Goal: Task Accomplishment & Management: Complete application form

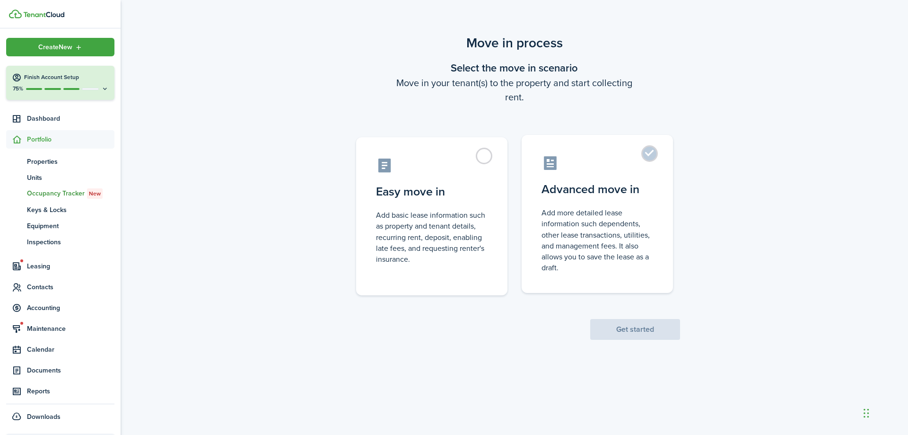
click at [662, 223] on label "Advanced move in Add more detailed lease information such dependents, other lea…" at bounding box center [597, 214] width 151 height 158
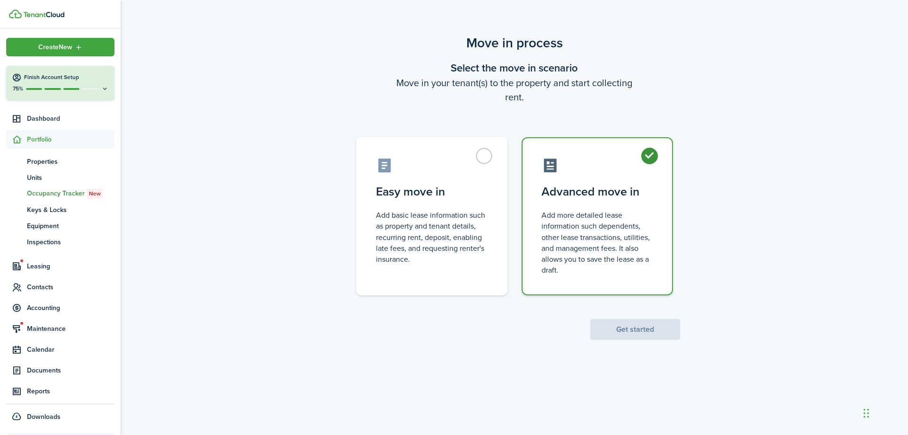
radio input "true"
click at [645, 337] on button "Get started" at bounding box center [635, 329] width 90 height 21
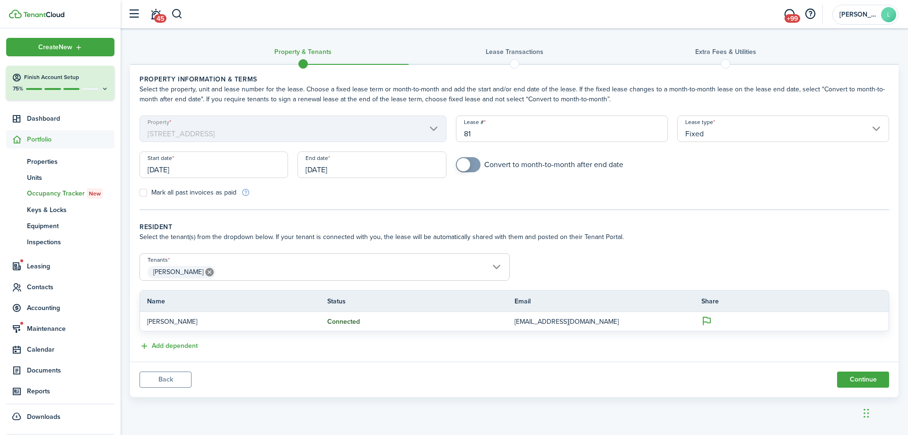
checkbox input "true"
click at [468, 162] on span at bounding box center [463, 164] width 13 height 13
click at [866, 381] on button "Continue" at bounding box center [863, 379] width 52 height 16
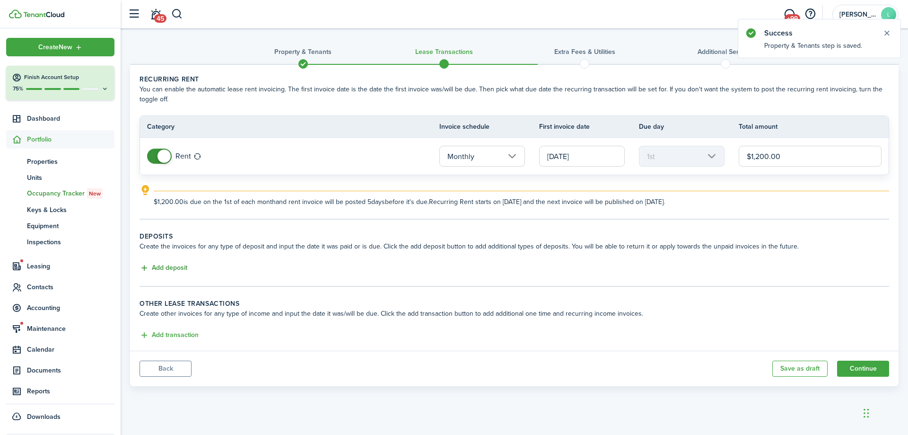
click at [166, 268] on button "Add deposit" at bounding box center [164, 268] width 48 height 11
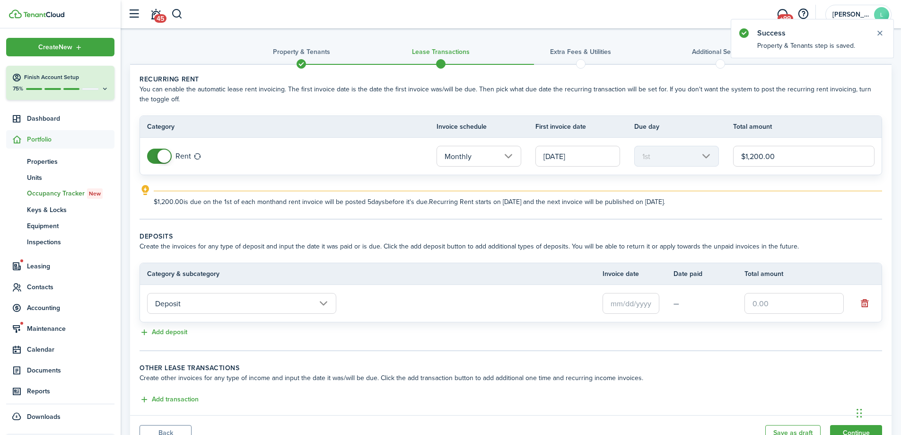
click at [201, 307] on input "Deposit" at bounding box center [241, 303] width 189 height 21
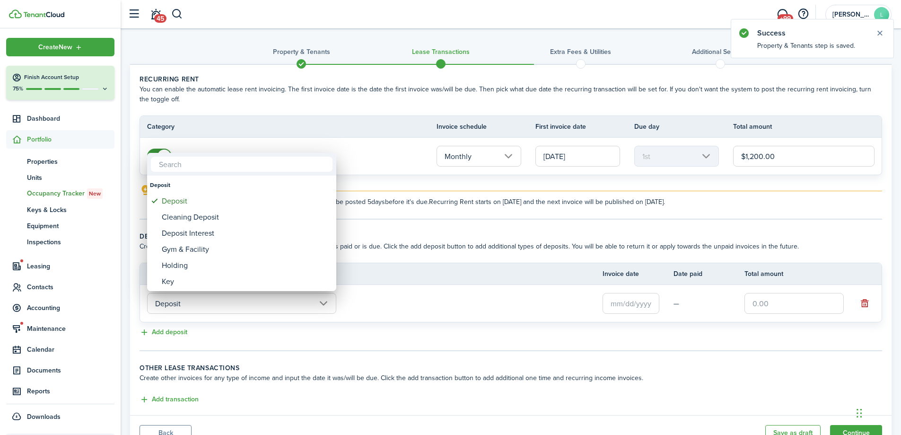
drag, startPoint x: 420, startPoint y: 323, endPoint x: 508, endPoint y: 301, distance: 90.2
click at [421, 323] on div at bounding box center [450, 217] width 1052 height 586
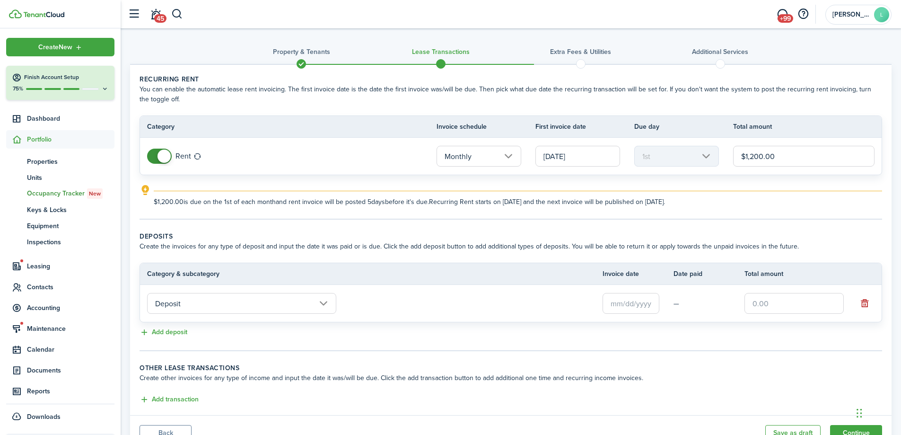
click at [639, 303] on input "text" at bounding box center [631, 303] width 57 height 21
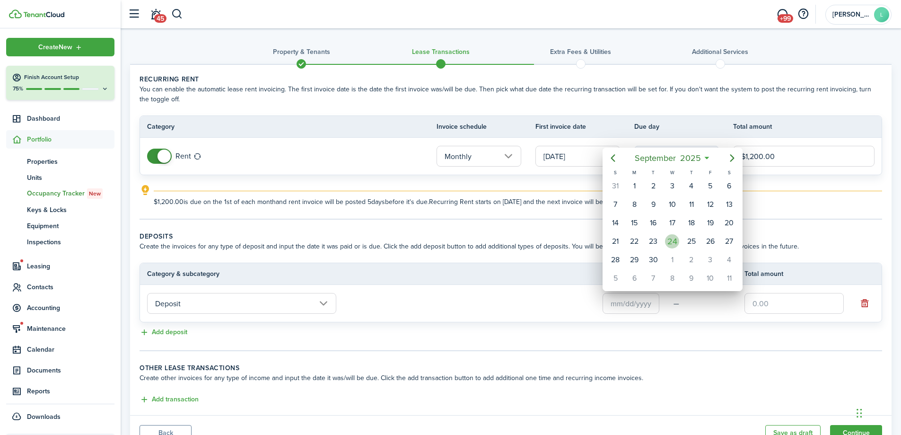
click at [676, 241] on div "24" at bounding box center [672, 241] width 14 height 14
type input "[DATE]"
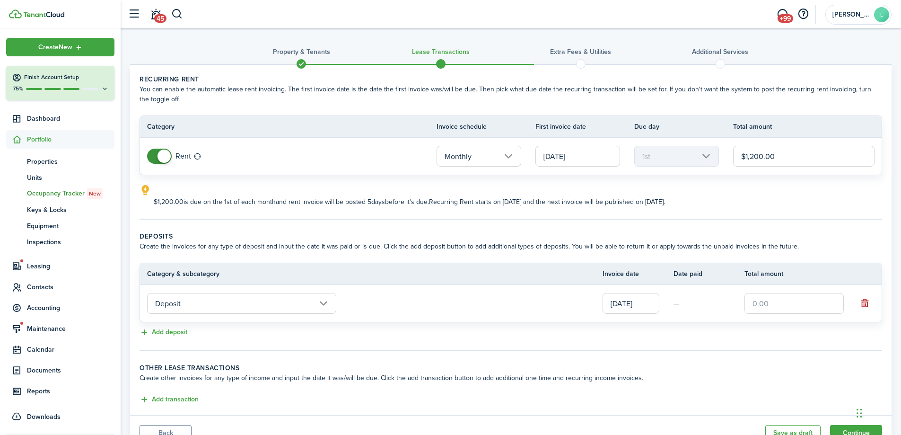
click at [771, 299] on input "text" at bounding box center [793, 303] width 99 height 21
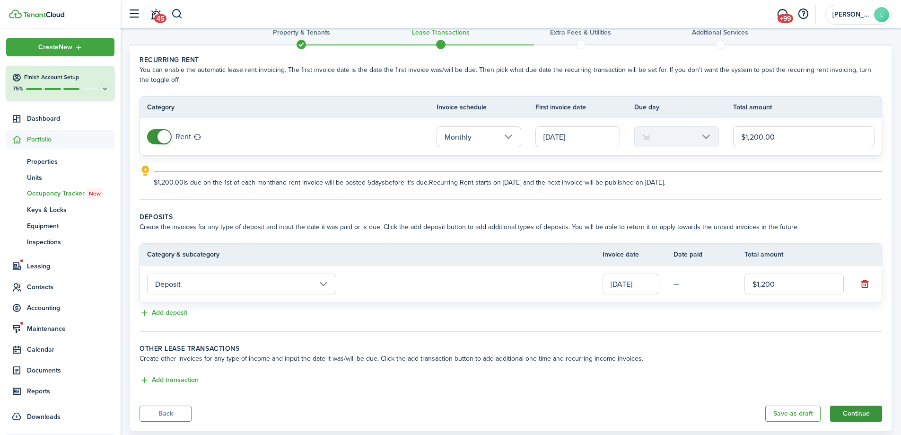
scroll to position [42, 0]
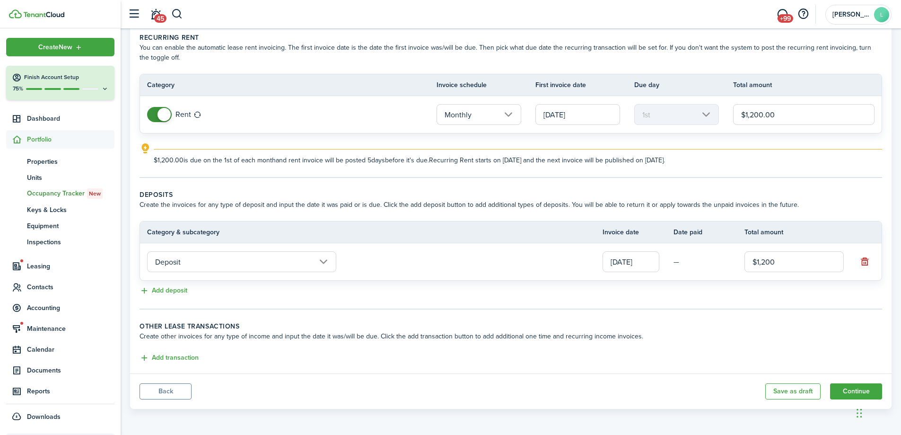
type input "$1,200.00"
click at [853, 394] on button "Continue" at bounding box center [856, 391] width 52 height 16
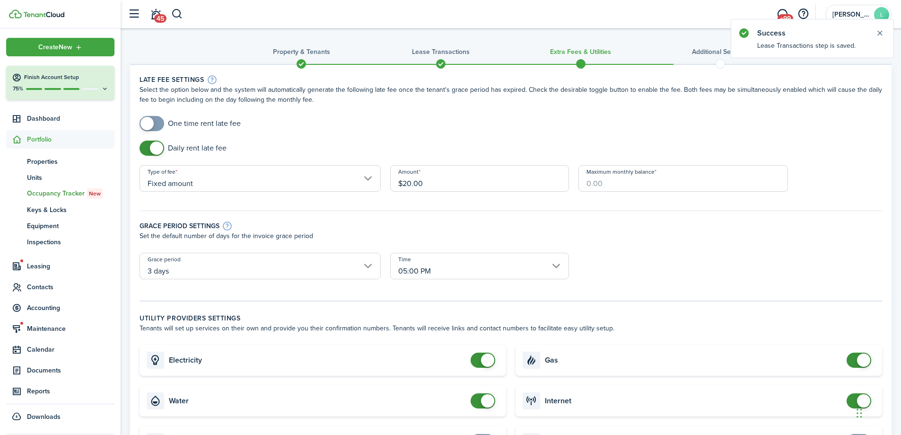
checkbox input "false"
click at [153, 150] on span at bounding box center [156, 147] width 13 height 13
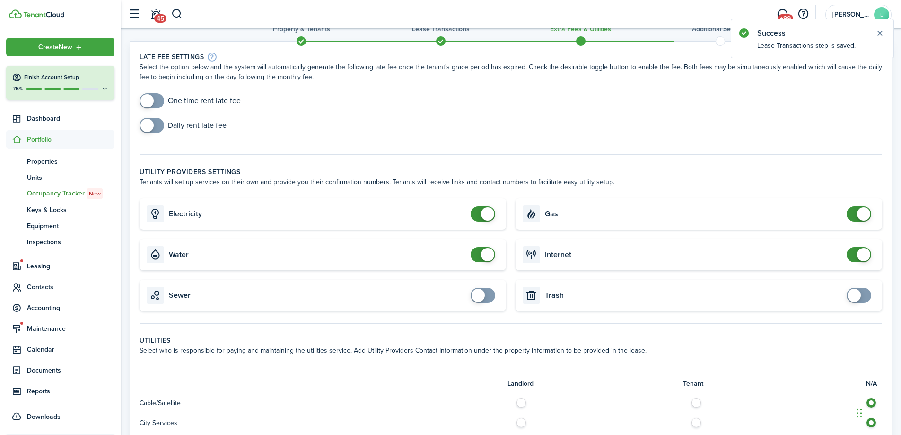
scroll to position [95, 0]
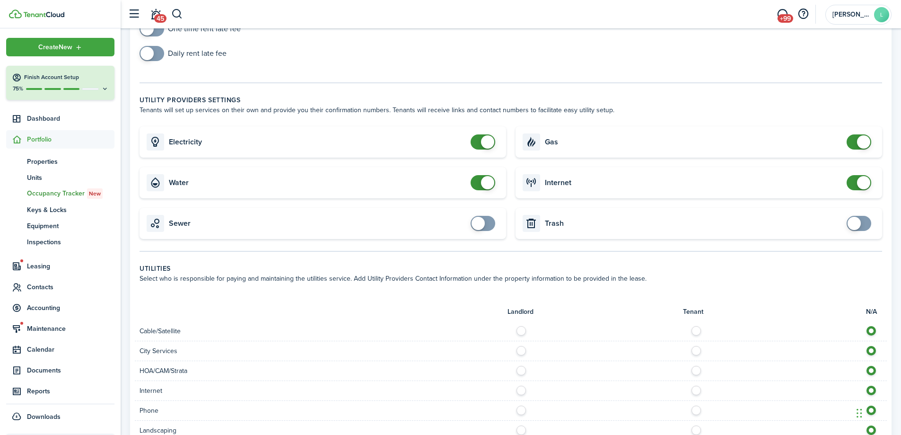
checkbox input "true"
click at [856, 225] on span at bounding box center [854, 223] width 13 height 13
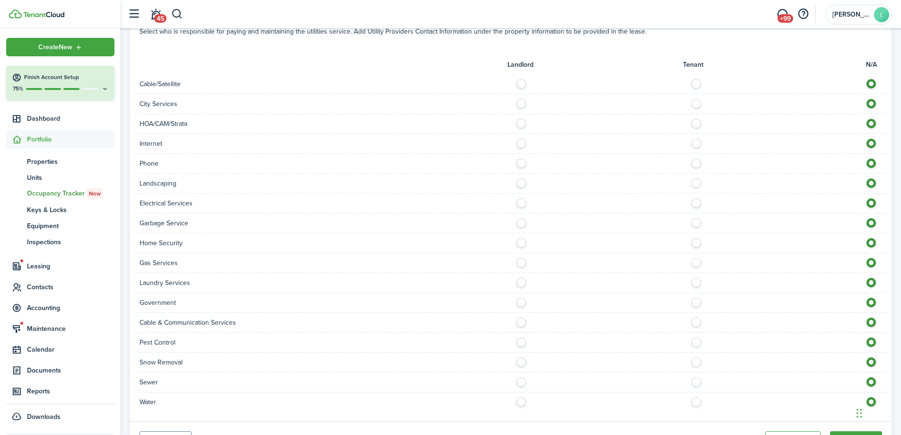
scroll to position [342, 0]
click at [522, 381] on label at bounding box center [524, 378] width 17 height 5
radio input "true"
click at [695, 202] on label at bounding box center [699, 200] width 17 height 5
radio input "true"
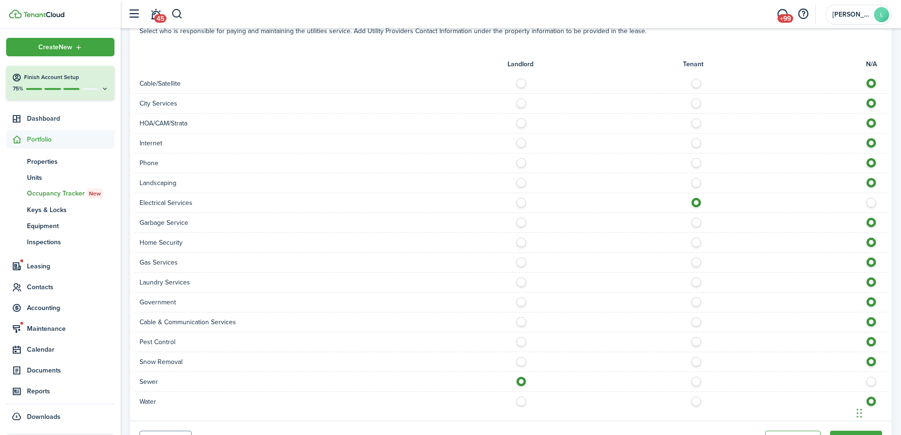
click at [696, 183] on label at bounding box center [699, 180] width 17 height 5
radio input "true"
click at [697, 162] on label at bounding box center [699, 160] width 17 height 5
radio input "true"
click at [693, 143] on label at bounding box center [699, 140] width 17 height 5
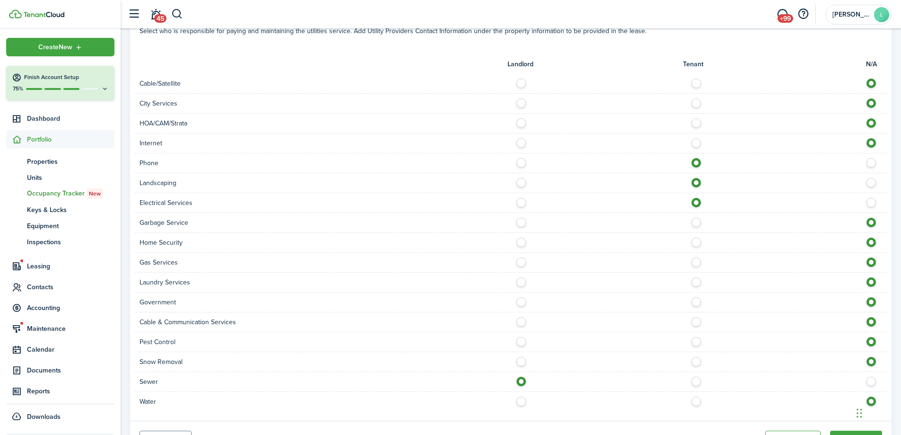
radio input "true"
click at [693, 346] on div at bounding box center [699, 342] width 376 height 10
click at [693, 341] on label at bounding box center [699, 339] width 17 height 5
radio input "true"
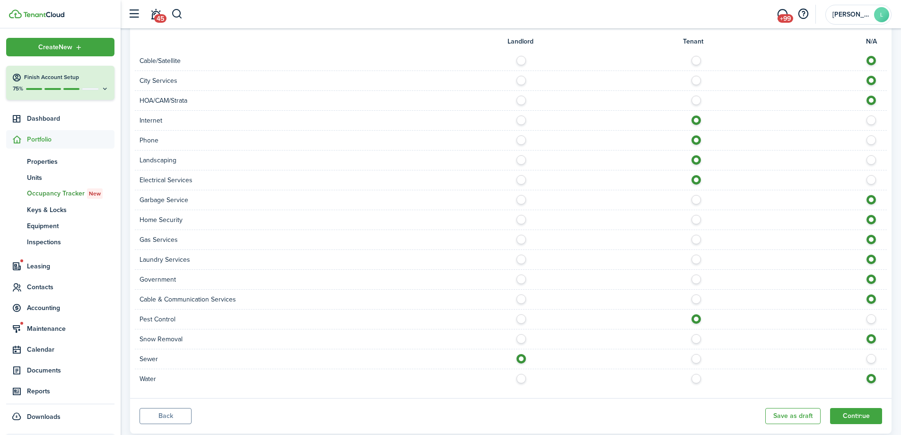
scroll to position [389, 0]
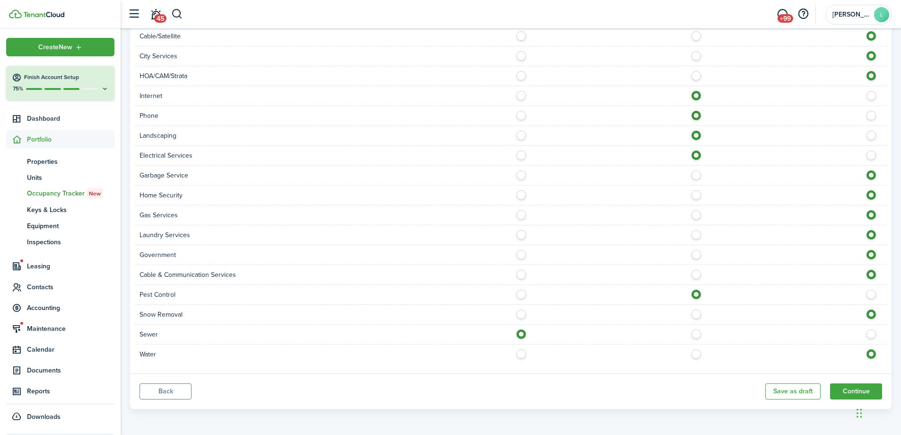
click at [699, 354] on label at bounding box center [699, 351] width 17 height 5
radio input "true"
click at [851, 391] on button "Continue" at bounding box center [856, 391] width 52 height 16
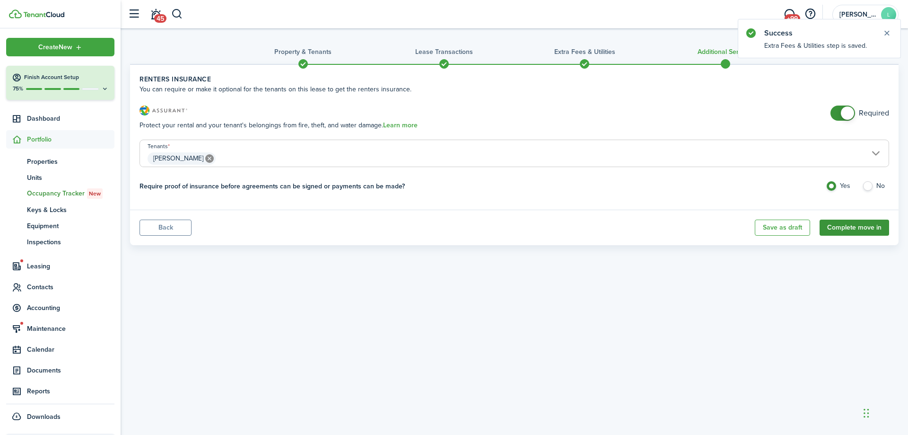
click at [845, 225] on button "Complete move in" at bounding box center [855, 227] width 70 height 16
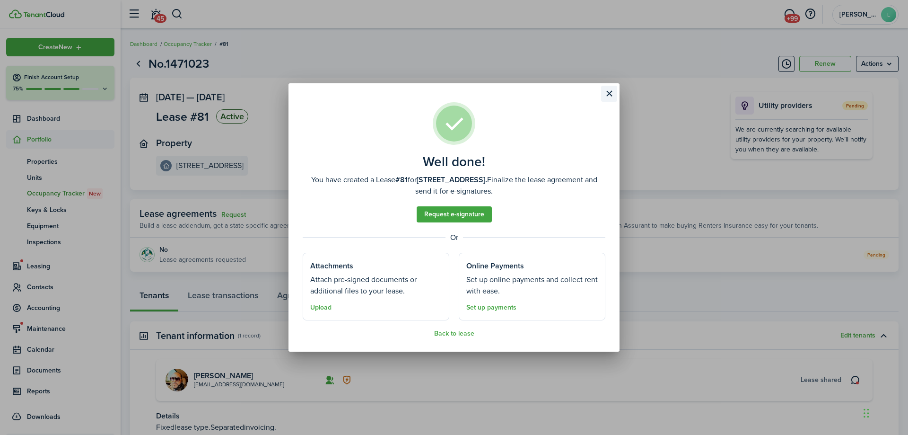
click at [610, 94] on button "Close modal" at bounding box center [609, 94] width 16 height 16
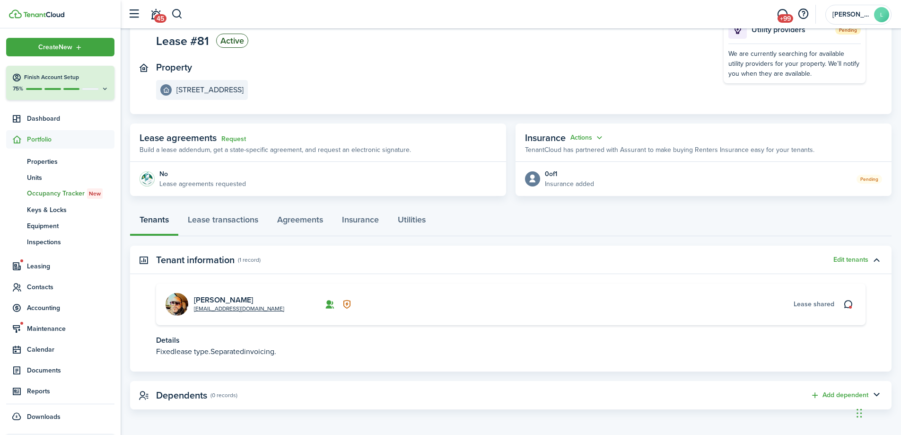
scroll to position [76, 0]
click at [238, 219] on link "Lease transactions" at bounding box center [222, 221] width 89 height 28
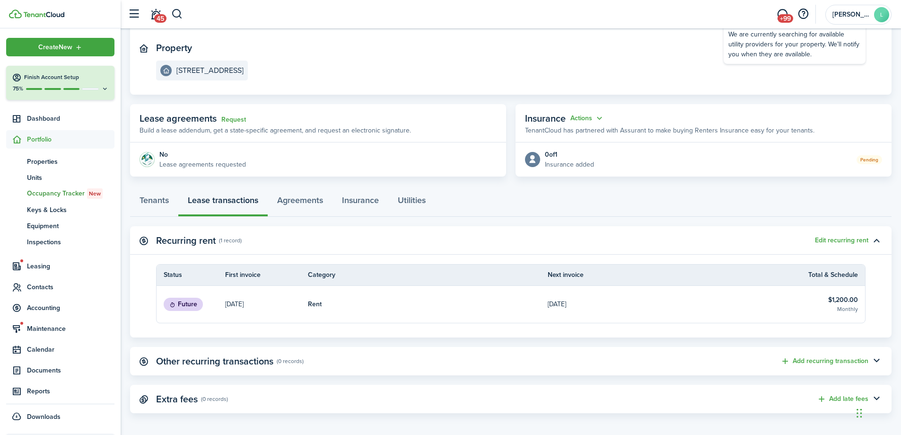
scroll to position [99, 0]
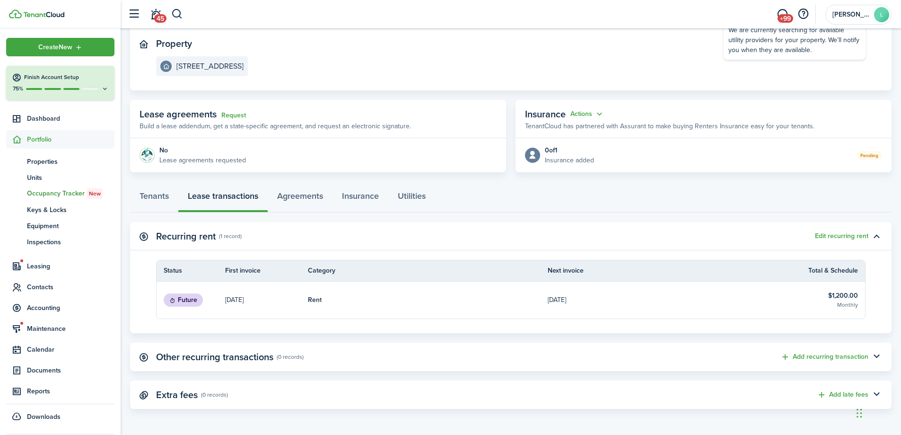
click at [599, 293] on link "[DATE]" at bounding box center [668, 299] width 240 height 37
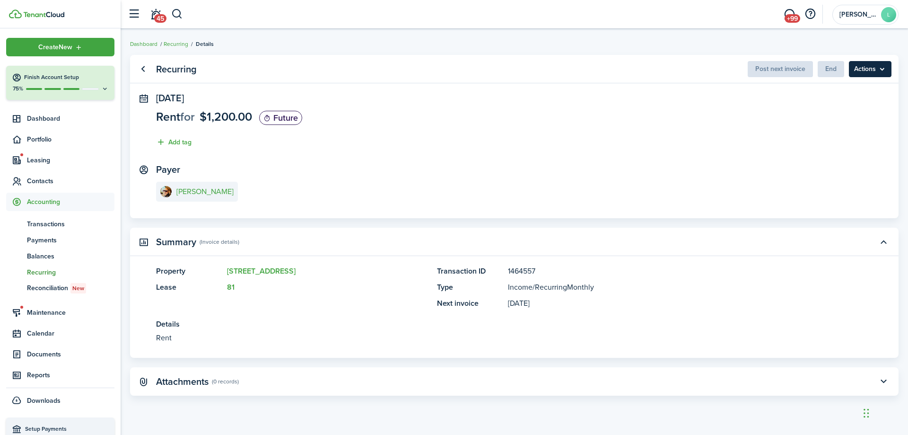
click at [858, 70] on menu-btn "Actions" at bounding box center [870, 69] width 43 height 16
click at [589, 189] on panel-main-section "Payer [PERSON_NAME]" at bounding box center [514, 184] width 717 height 40
click at [183, 385] on panel-main-title "Attachments" at bounding box center [182, 381] width 53 height 11
click at [823, 69] on span "End" at bounding box center [831, 69] width 26 height 10
click at [147, 64] on link "Go back" at bounding box center [143, 69] width 16 height 16
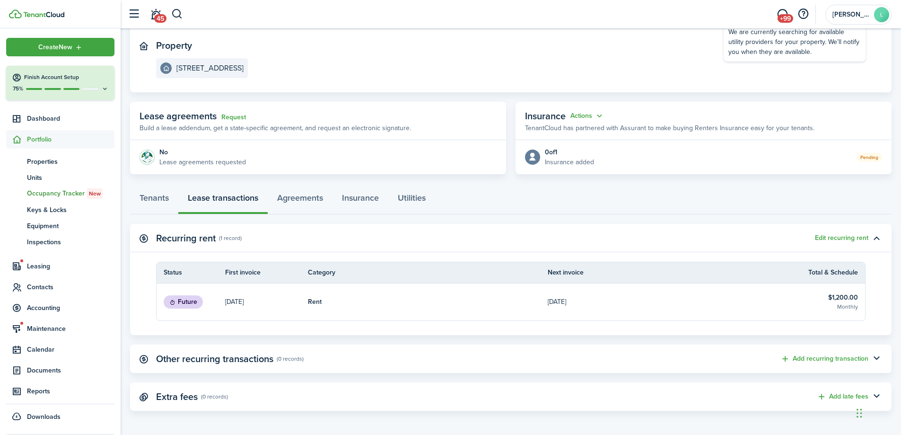
scroll to position [99, 0]
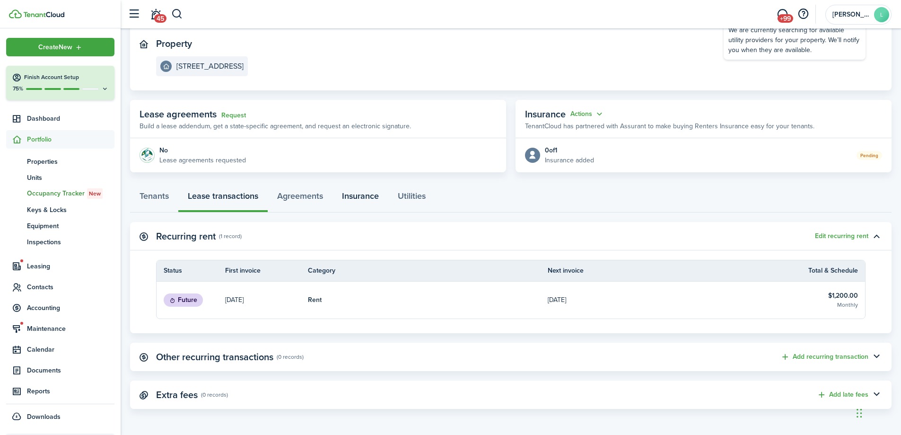
click at [365, 193] on link "Insurance" at bounding box center [361, 198] width 56 height 28
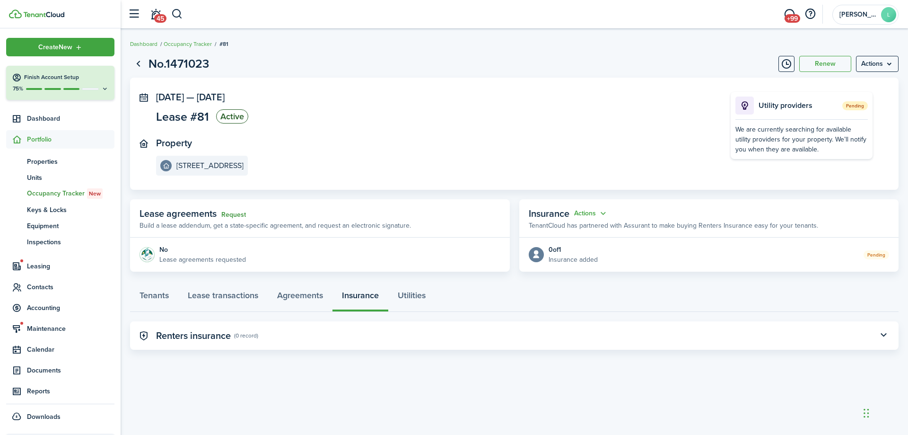
click at [240, 215] on link "Request" at bounding box center [233, 215] width 25 height 8
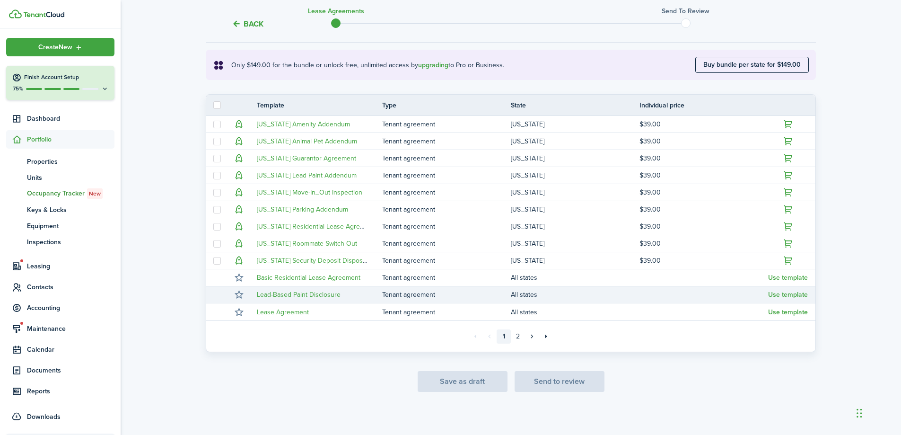
scroll to position [163, 0]
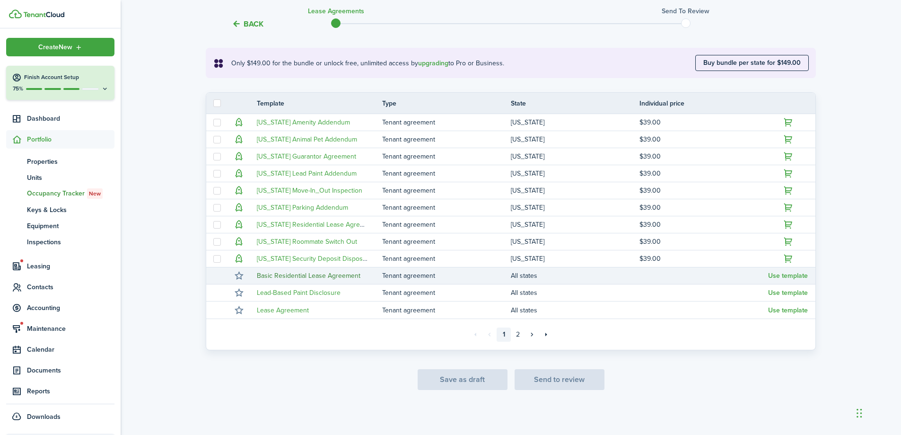
click at [310, 278] on link "Basic Residential Lease Agreement" at bounding box center [309, 276] width 104 height 10
